Goal: Task Accomplishment & Management: Use online tool/utility

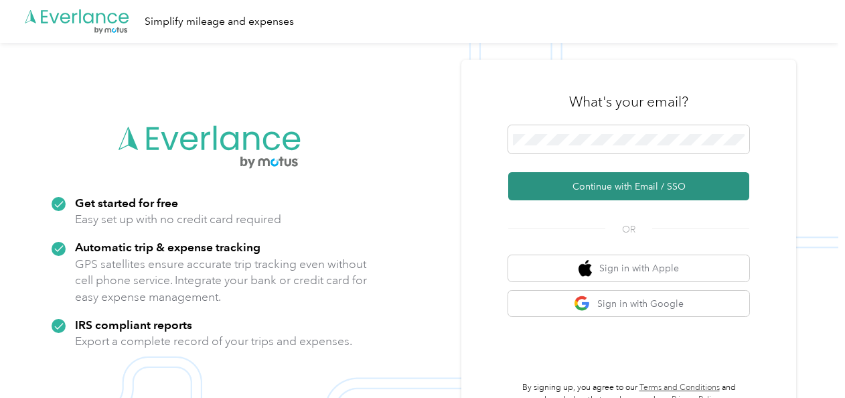
click at [622, 178] on button "Continue with Email / SSO" at bounding box center [628, 186] width 241 height 28
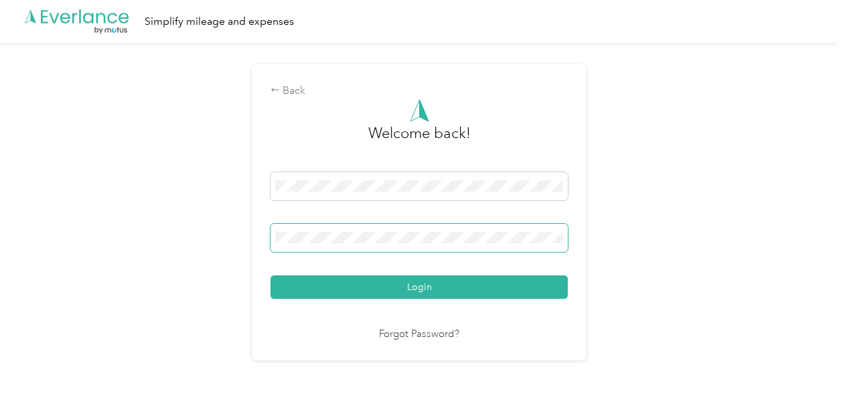
click at [464, 230] on span at bounding box center [419, 238] width 297 height 28
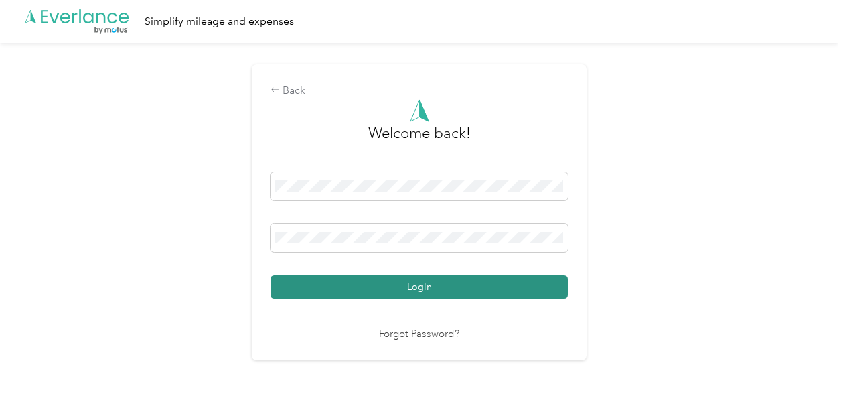
click at [437, 280] on button "Login" at bounding box center [419, 286] width 297 height 23
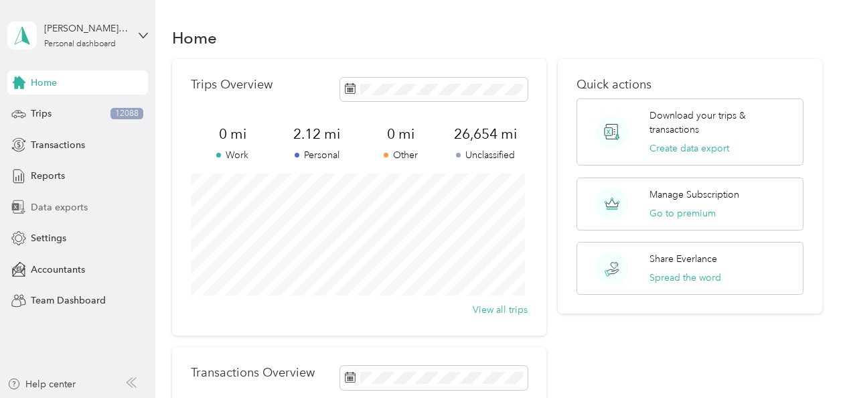
click at [79, 208] on span "Data exports" at bounding box center [59, 207] width 57 height 14
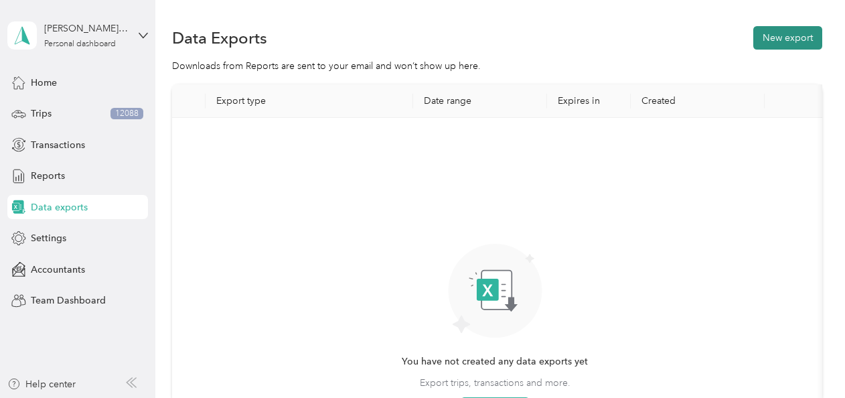
click at [784, 39] on button "New export" at bounding box center [788, 37] width 69 height 23
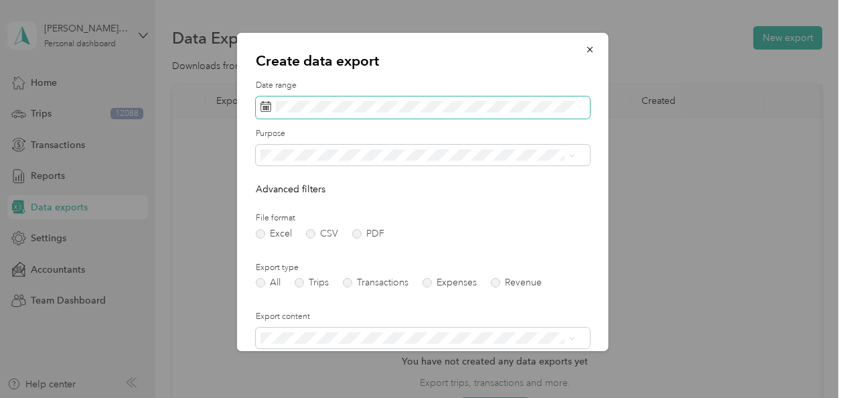
click at [268, 107] on rect at bounding box center [267, 105] width 1 height 1
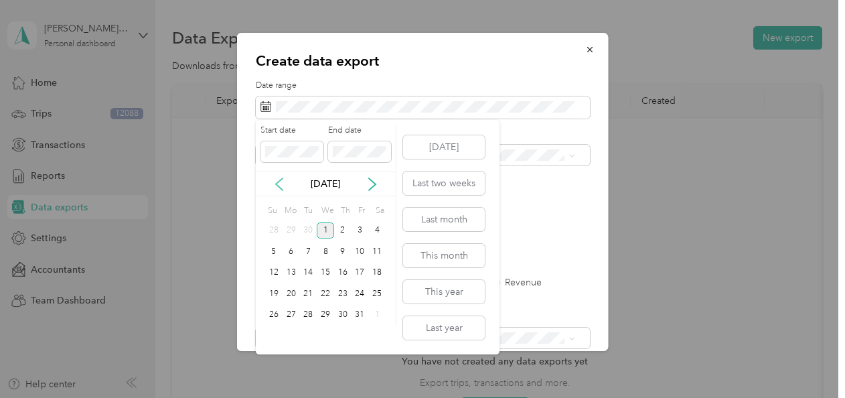
click at [278, 184] on icon at bounding box center [279, 184] width 13 height 13
click at [292, 232] on div "1" at bounding box center [291, 230] width 17 height 17
click at [312, 312] on div "30" at bounding box center [307, 315] width 17 height 17
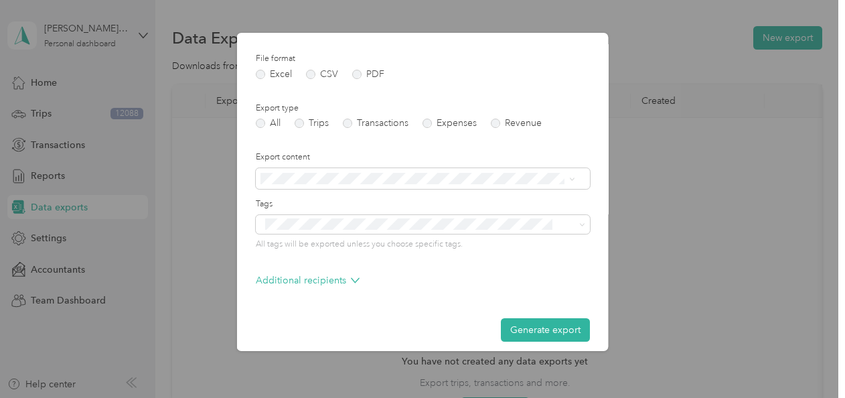
scroll to position [169, 0]
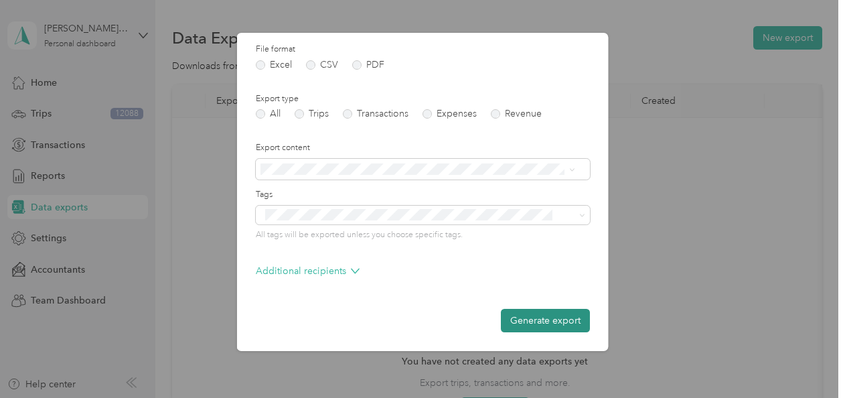
click at [551, 324] on button "Generate export" at bounding box center [545, 320] width 89 height 23
